Goal: Task Accomplishment & Management: Manage account settings

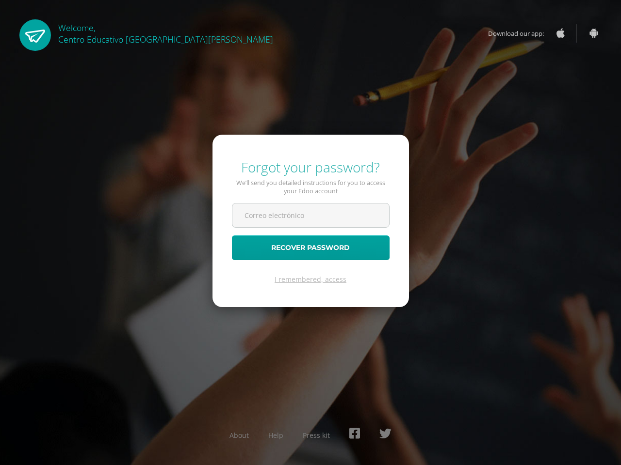
click at [310, 233] on form "Forgot your password? We’ll send you detailed instructions for you to access yo…" at bounding box center [310, 221] width 196 height 173
click at [310, 221] on input "text" at bounding box center [310, 216] width 157 height 24
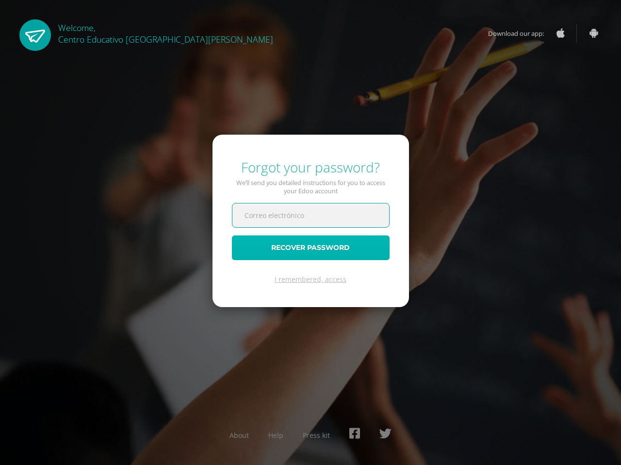
click at [310, 248] on button "Recover password" at bounding box center [311, 248] width 158 height 25
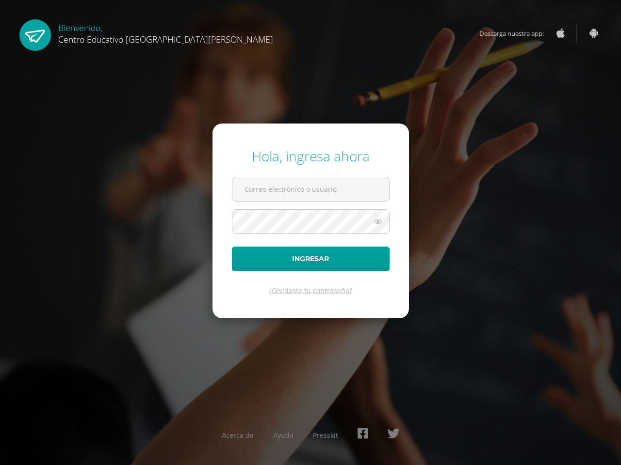
click at [378, 222] on icon at bounding box center [377, 222] width 13 height 12
click at [310, 259] on button "Ingresar" at bounding box center [311, 259] width 158 height 25
